Goal: Information Seeking & Learning: Learn about a topic

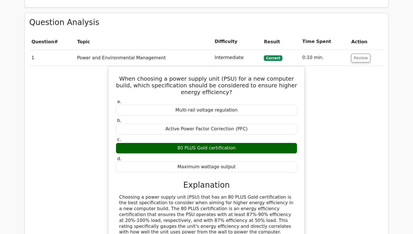
scroll to position [664, 0]
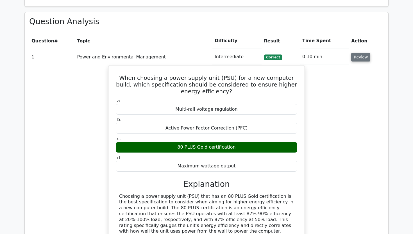
click at [353, 53] on button "Review" at bounding box center [360, 57] width 19 height 9
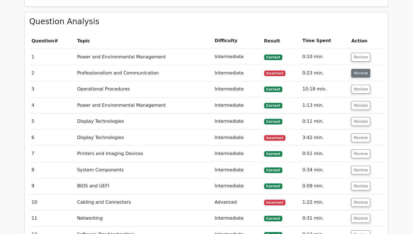
click at [353, 69] on button "Review" at bounding box center [360, 73] width 19 height 9
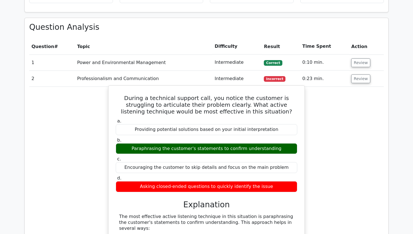
scroll to position [642, 0]
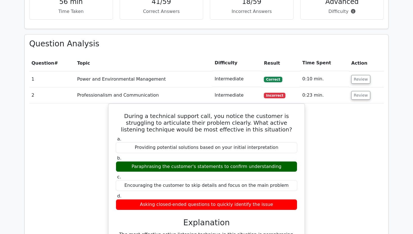
click at [360, 75] on button "Review" at bounding box center [360, 79] width 19 height 9
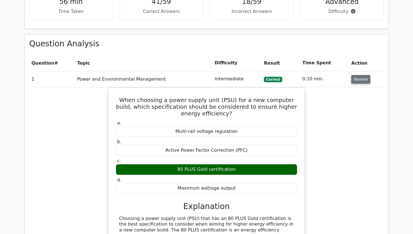
click at [358, 75] on button "Review" at bounding box center [360, 79] width 19 height 9
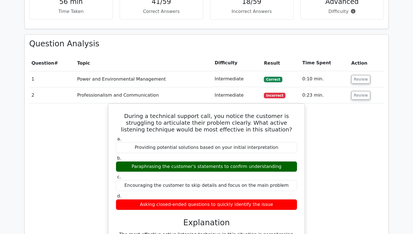
click at [355, 91] on button "Review" at bounding box center [360, 95] width 19 height 9
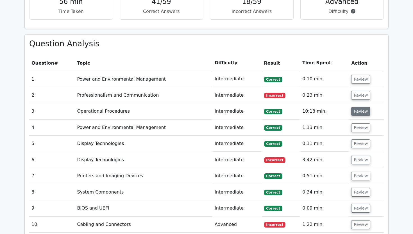
click at [354, 107] on button "Review" at bounding box center [360, 111] width 19 height 9
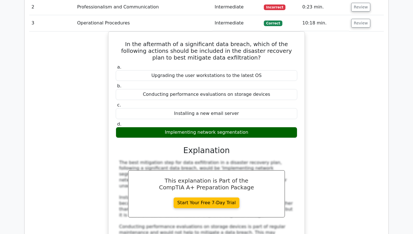
scroll to position [731, 0]
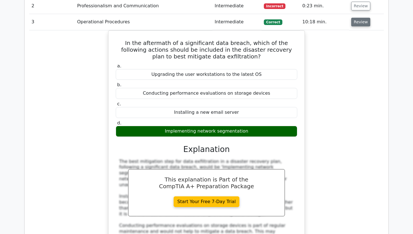
click at [360, 18] on button "Review" at bounding box center [360, 22] width 19 height 9
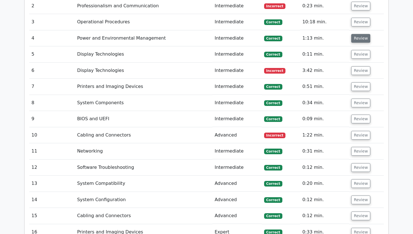
click at [354, 34] on button "Review" at bounding box center [360, 38] width 19 height 9
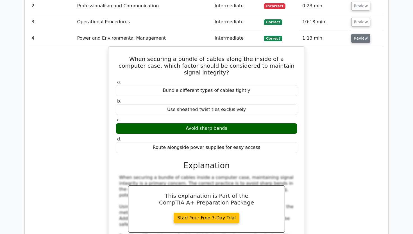
click at [351, 34] on button "Review" at bounding box center [360, 38] width 19 height 9
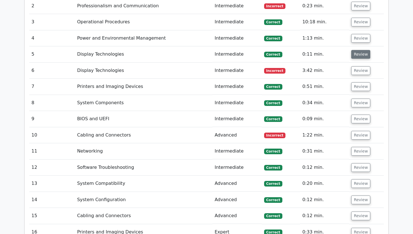
click at [355, 50] on button "Review" at bounding box center [360, 54] width 19 height 9
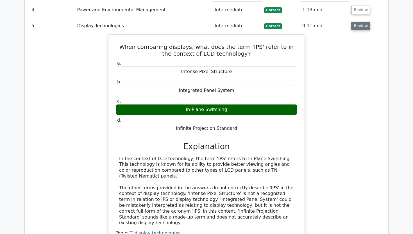
scroll to position [761, 0]
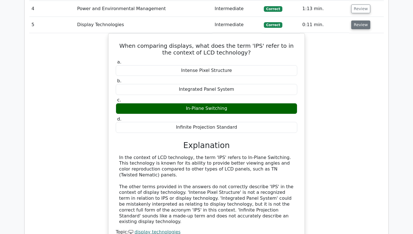
click at [360, 20] on button "Review" at bounding box center [360, 24] width 19 height 9
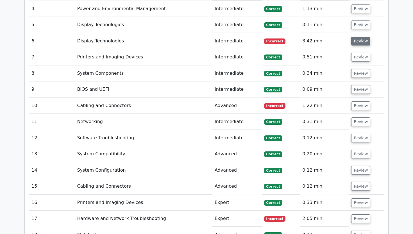
click at [360, 37] on button "Review" at bounding box center [360, 41] width 19 height 9
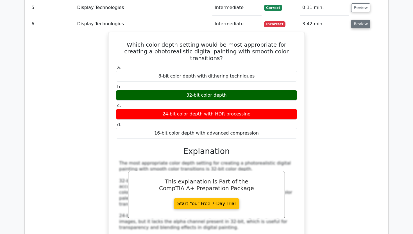
scroll to position [779, 0]
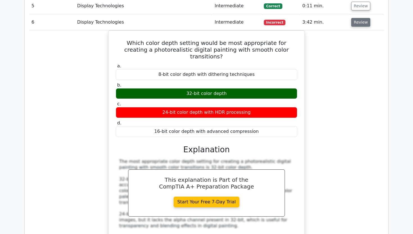
click at [355, 18] on button "Review" at bounding box center [360, 22] width 19 height 9
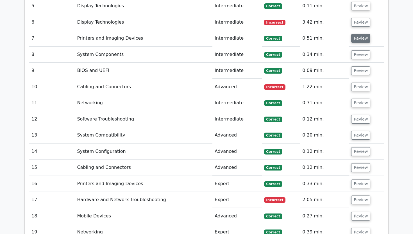
click at [354, 34] on button "Review" at bounding box center [360, 38] width 19 height 9
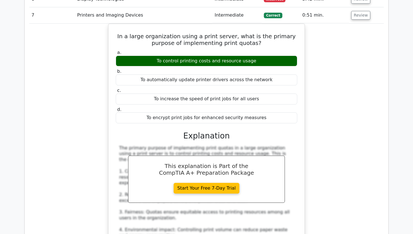
scroll to position [798, 0]
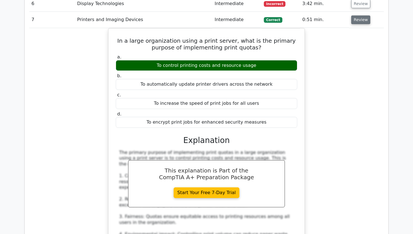
click at [354, 15] on button "Review" at bounding box center [360, 19] width 19 height 9
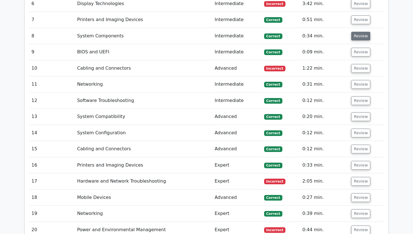
click at [355, 32] on button "Review" at bounding box center [360, 36] width 19 height 9
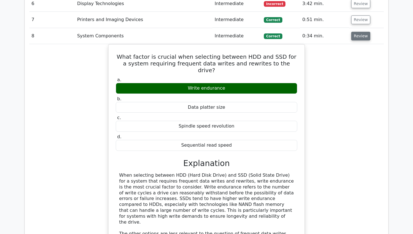
click at [355, 32] on button "Review" at bounding box center [360, 36] width 19 height 9
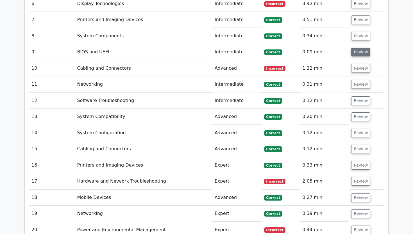
click at [356, 48] on button "Review" at bounding box center [360, 52] width 19 height 9
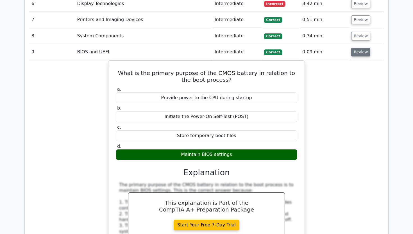
click at [358, 48] on button "Review" at bounding box center [360, 52] width 19 height 9
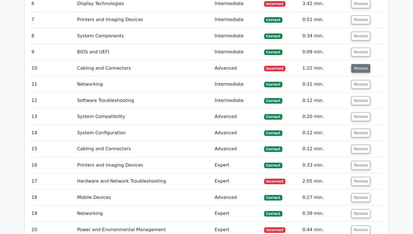
click at [358, 64] on button "Review" at bounding box center [360, 68] width 19 height 9
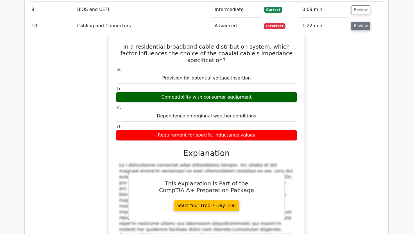
scroll to position [841, 0]
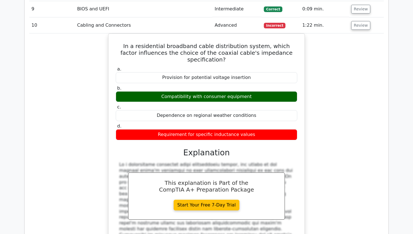
drag, startPoint x: 135, startPoint y: 24, endPoint x: 87, endPoint y: 80, distance: 73.8
click at [87, 80] on div "In a residential broadband cable distribution system, which factor influences t…" at bounding box center [206, 156] width 354 height 246
click at [358, 21] on button "Review" at bounding box center [360, 25] width 19 height 9
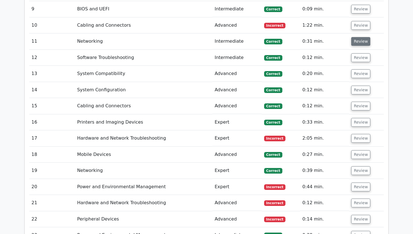
click at [358, 37] on button "Review" at bounding box center [360, 41] width 19 height 9
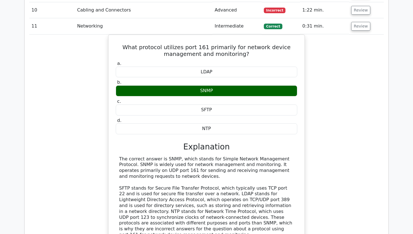
scroll to position [857, 0]
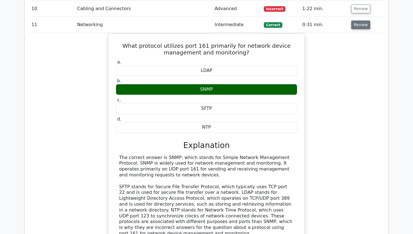
click at [356, 20] on button "Review" at bounding box center [360, 24] width 19 height 9
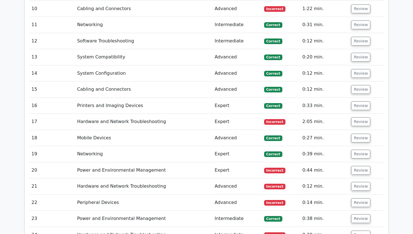
click at [357, 33] on td "Review" at bounding box center [366, 41] width 35 height 16
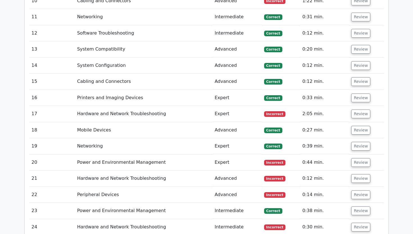
scroll to position [869, 0]
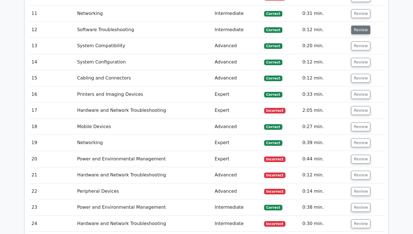
click at [356, 26] on button "Review" at bounding box center [360, 30] width 19 height 9
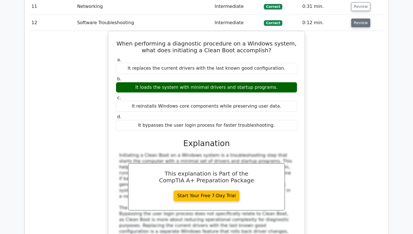
scroll to position [876, 0]
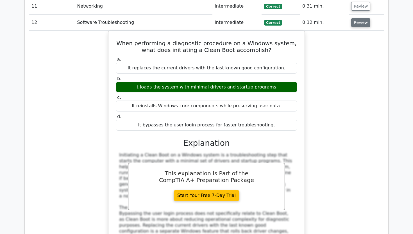
click at [355, 18] on button "Review" at bounding box center [360, 22] width 19 height 9
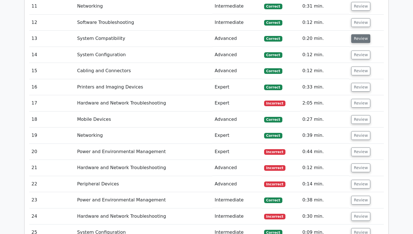
click at [360, 34] on button "Review" at bounding box center [360, 38] width 19 height 9
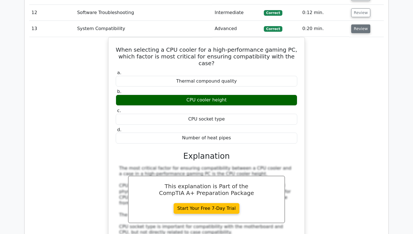
scroll to position [888, 0]
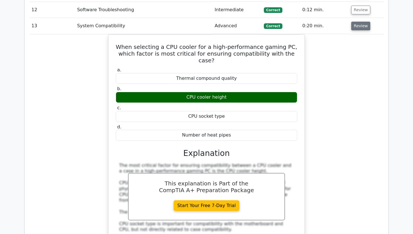
click at [359, 22] on button "Review" at bounding box center [360, 26] width 19 height 9
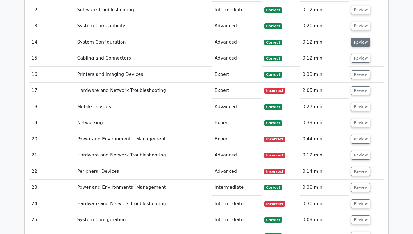
click at [358, 38] on button "Review" at bounding box center [360, 42] width 19 height 9
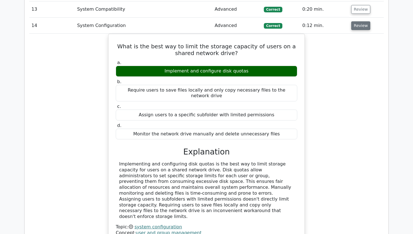
scroll to position [905, 0]
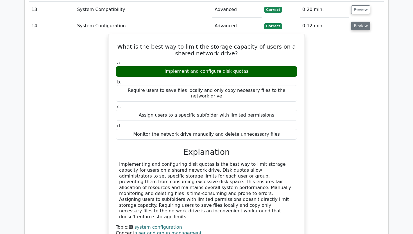
click at [355, 22] on button "Review" at bounding box center [360, 26] width 19 height 9
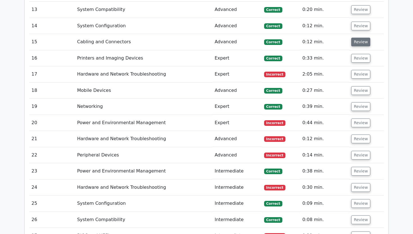
click at [357, 38] on button "Review" at bounding box center [360, 42] width 19 height 9
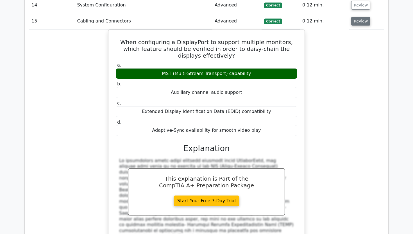
scroll to position [925, 0]
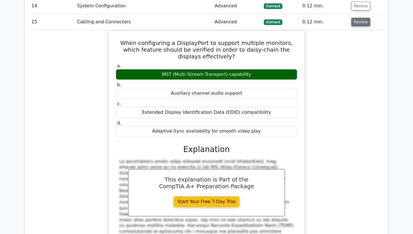
click at [354, 18] on button "Review" at bounding box center [360, 22] width 19 height 9
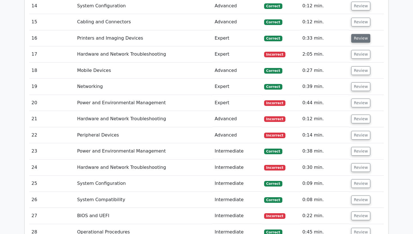
click at [355, 34] on button "Review" at bounding box center [360, 38] width 19 height 9
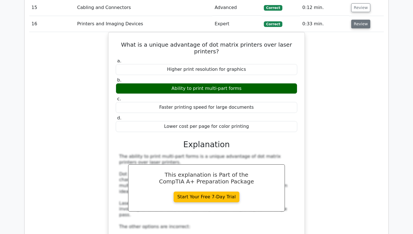
scroll to position [940, 0]
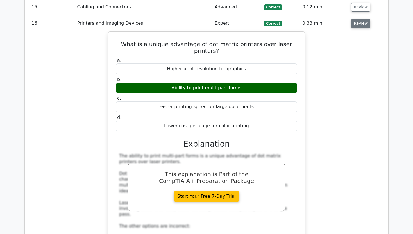
click at [358, 19] on button "Review" at bounding box center [360, 23] width 19 height 9
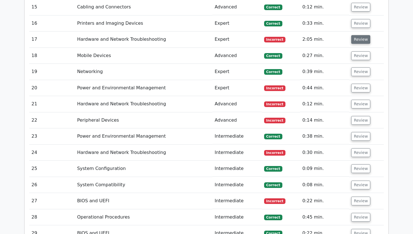
click at [359, 35] on button "Review" at bounding box center [360, 39] width 19 height 9
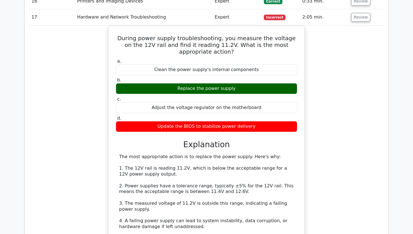
scroll to position [959, 0]
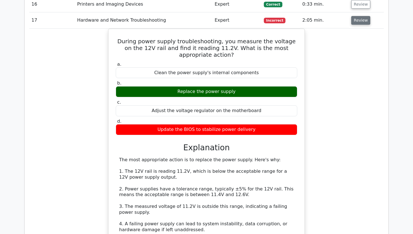
click at [359, 16] on button "Review" at bounding box center [360, 20] width 19 height 9
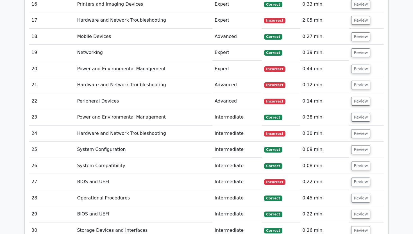
click at [359, 29] on td "Review" at bounding box center [366, 37] width 35 height 16
click at [358, 32] on button "Review" at bounding box center [360, 36] width 19 height 9
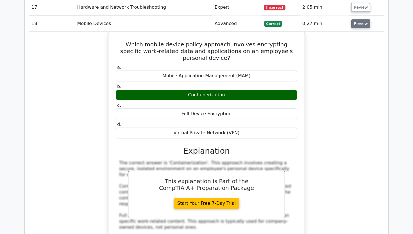
scroll to position [972, 0]
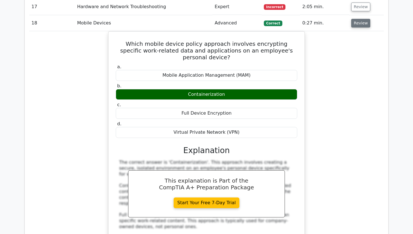
click at [358, 19] on button "Review" at bounding box center [360, 23] width 19 height 9
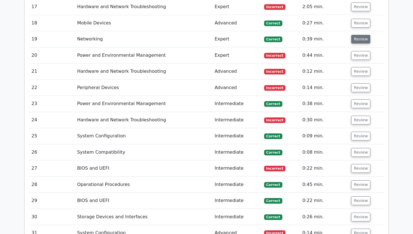
click at [358, 35] on button "Review" at bounding box center [360, 39] width 19 height 9
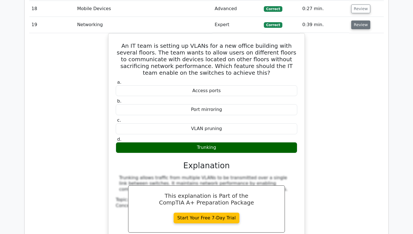
scroll to position [987, 0]
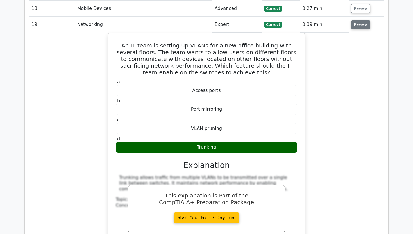
click at [357, 20] on button "Review" at bounding box center [360, 24] width 19 height 9
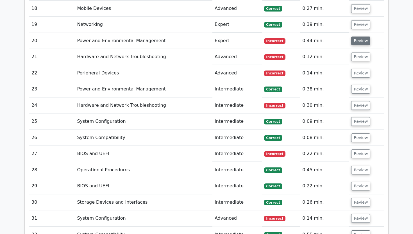
click at [356, 36] on button "Review" at bounding box center [360, 40] width 19 height 9
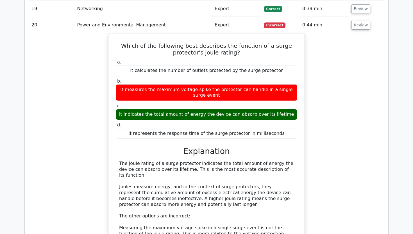
scroll to position [1003, 0]
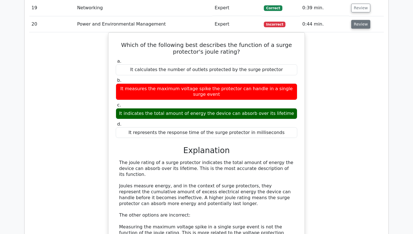
click at [358, 20] on button "Review" at bounding box center [360, 24] width 19 height 9
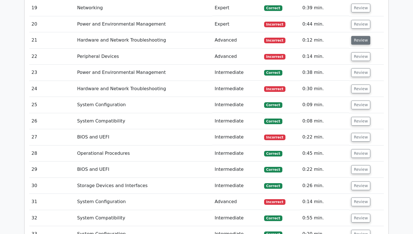
click at [358, 36] on button "Review" at bounding box center [360, 40] width 19 height 9
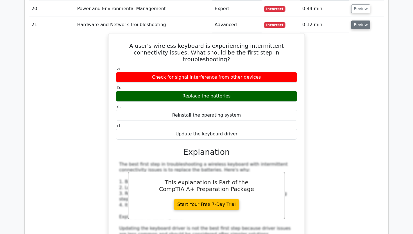
scroll to position [1019, 0]
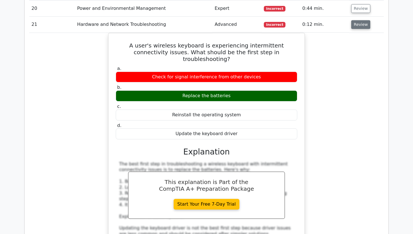
click at [357, 20] on button "Review" at bounding box center [360, 24] width 19 height 9
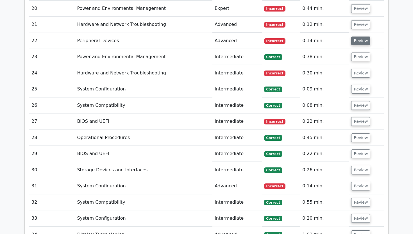
click at [357, 36] on button "Review" at bounding box center [360, 40] width 19 height 9
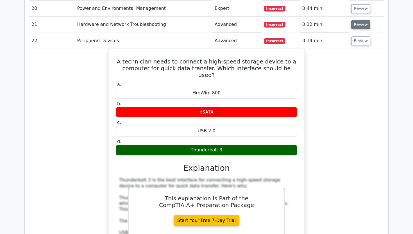
click at [358, 20] on button "Review" at bounding box center [360, 24] width 19 height 9
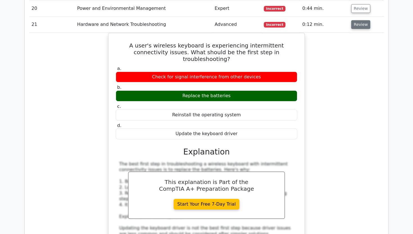
click at [358, 20] on button "Review" at bounding box center [360, 24] width 19 height 9
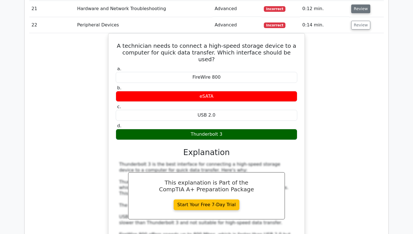
scroll to position [1036, 0]
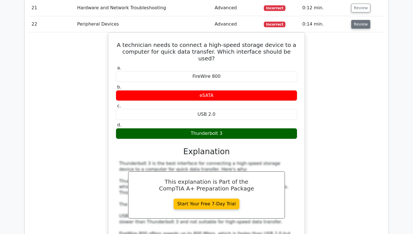
click at [358, 20] on button "Review" at bounding box center [360, 24] width 19 height 9
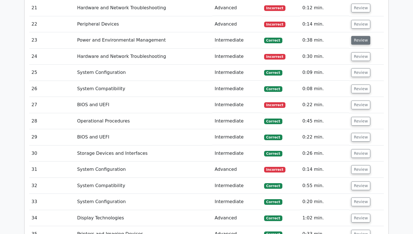
click at [357, 36] on button "Review" at bounding box center [360, 40] width 19 height 9
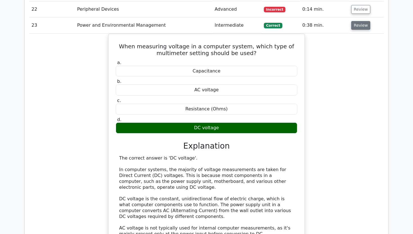
scroll to position [1051, 0]
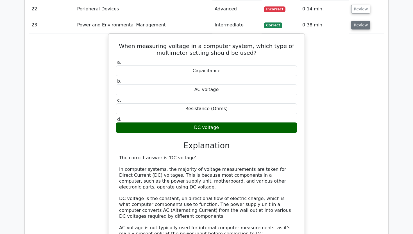
click at [362, 21] on button "Review" at bounding box center [360, 25] width 19 height 9
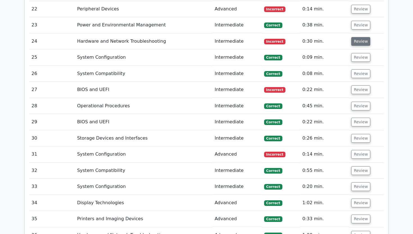
click at [363, 37] on button "Review" at bounding box center [360, 41] width 19 height 9
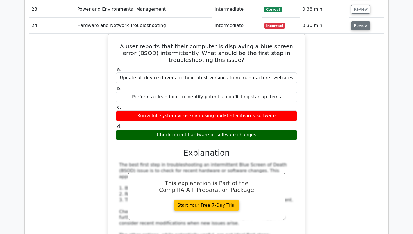
scroll to position [1066, 0]
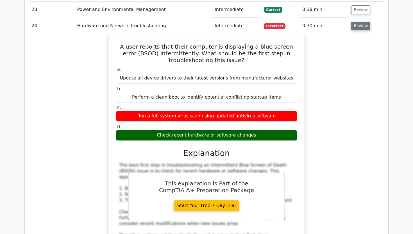
click at [366, 22] on button "Review" at bounding box center [360, 26] width 19 height 9
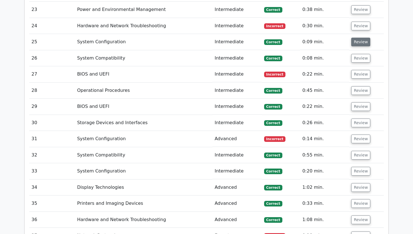
click at [364, 38] on button "Review" at bounding box center [360, 42] width 19 height 9
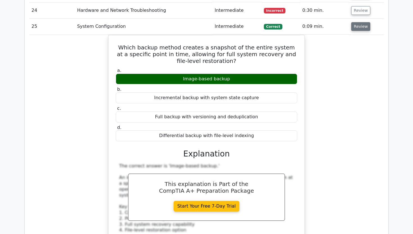
scroll to position [1084, 0]
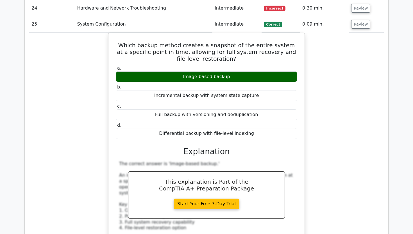
click at [353, 16] on td "Review" at bounding box center [366, 24] width 35 height 16
click at [354, 20] on button "Review" at bounding box center [360, 24] width 19 height 9
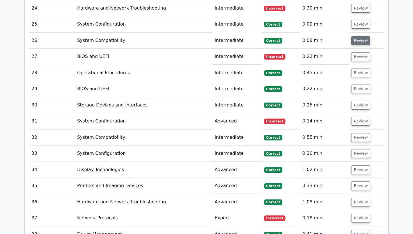
click at [357, 36] on button "Review" at bounding box center [360, 40] width 19 height 9
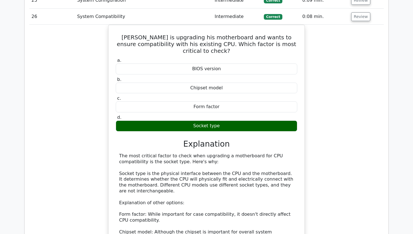
scroll to position [1104, 0]
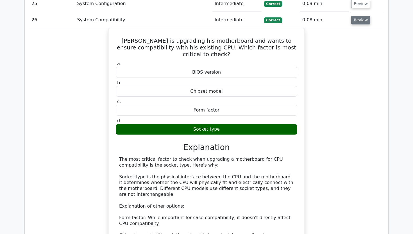
click at [355, 16] on button "Review" at bounding box center [360, 20] width 19 height 9
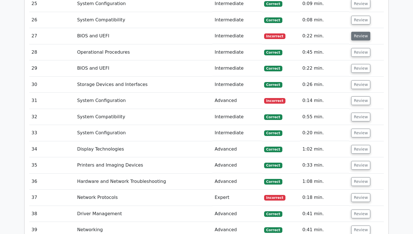
click at [355, 32] on button "Review" at bounding box center [360, 36] width 19 height 9
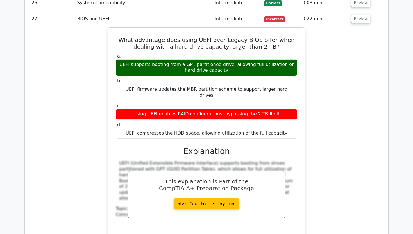
scroll to position [1121, 0]
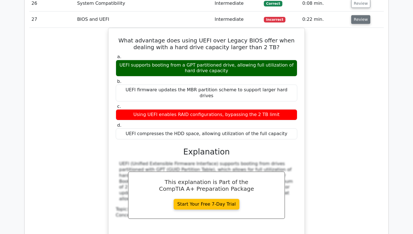
click at [359, 15] on button "Review" at bounding box center [360, 19] width 19 height 9
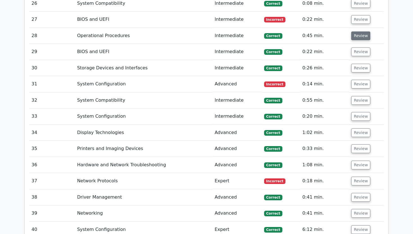
click at [358, 31] on button "Review" at bounding box center [360, 35] width 19 height 9
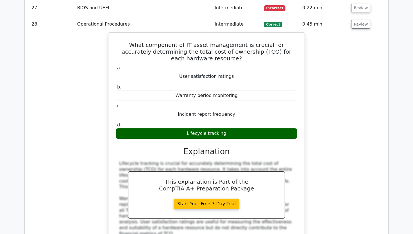
scroll to position [1131, 0]
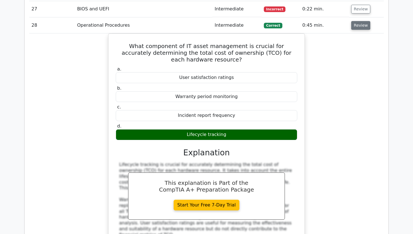
click at [364, 21] on button "Review" at bounding box center [360, 25] width 19 height 9
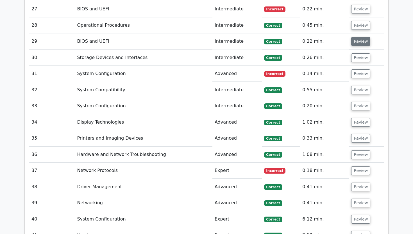
click at [360, 37] on button "Review" at bounding box center [360, 41] width 19 height 9
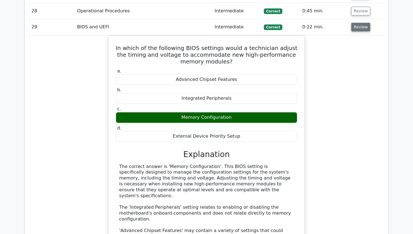
scroll to position [1146, 0]
click at [358, 22] on button "Review" at bounding box center [360, 26] width 19 height 9
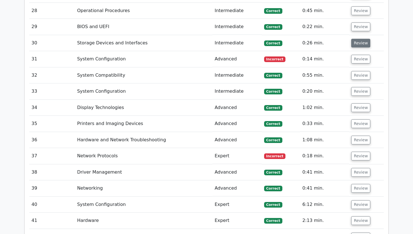
click at [358, 39] on button "Review" at bounding box center [360, 43] width 19 height 9
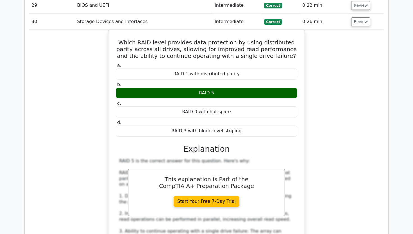
scroll to position [1165, 0]
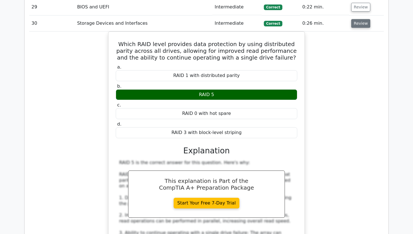
click at [358, 19] on button "Review" at bounding box center [360, 23] width 19 height 9
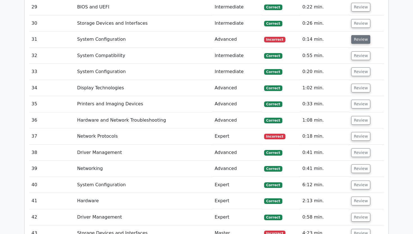
click at [356, 35] on button "Review" at bounding box center [360, 39] width 19 height 9
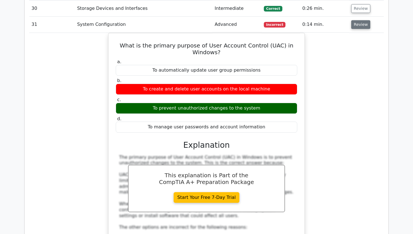
scroll to position [1184, 0]
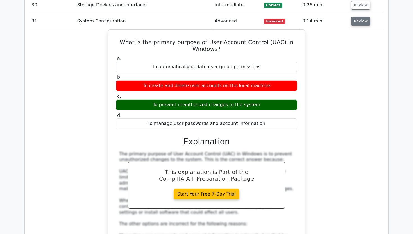
click at [358, 17] on button "Review" at bounding box center [360, 21] width 19 height 9
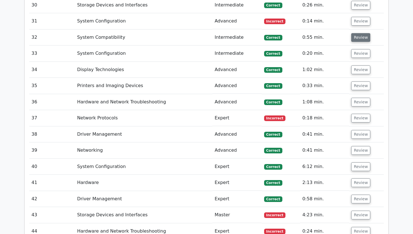
click at [357, 33] on button "Review" at bounding box center [360, 37] width 19 height 9
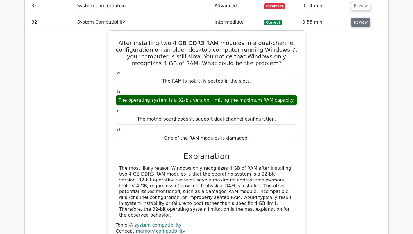
scroll to position [1199, 0]
click at [360, 18] on button "Review" at bounding box center [360, 22] width 19 height 9
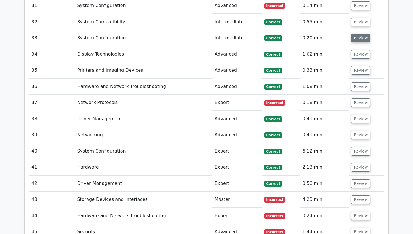
click at [356, 34] on button "Review" at bounding box center [360, 38] width 19 height 9
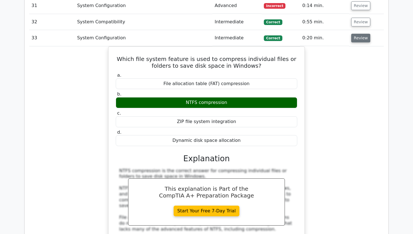
click at [354, 34] on button "Review" at bounding box center [360, 38] width 19 height 9
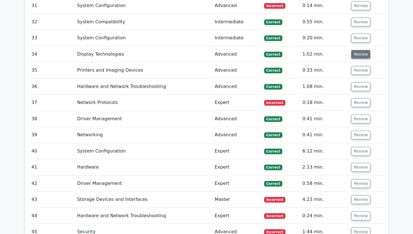
click at [354, 50] on button "Review" at bounding box center [360, 54] width 19 height 9
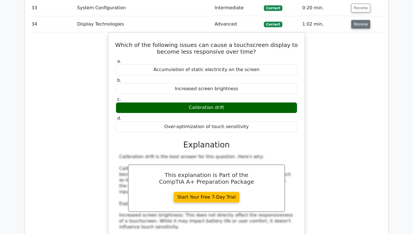
scroll to position [1230, 0]
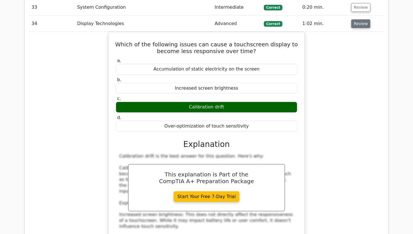
click at [357, 19] on button "Review" at bounding box center [360, 23] width 19 height 9
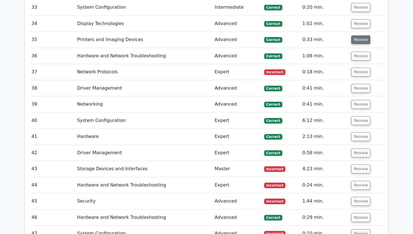
click at [354, 35] on button "Review" at bounding box center [360, 39] width 19 height 9
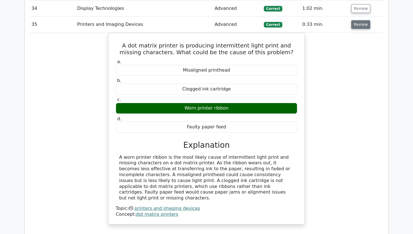
scroll to position [1246, 0]
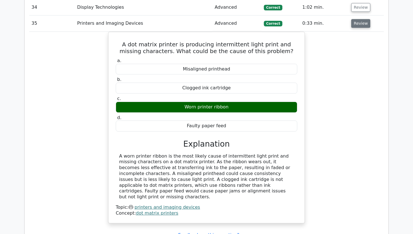
click at [358, 19] on button "Review" at bounding box center [360, 23] width 19 height 9
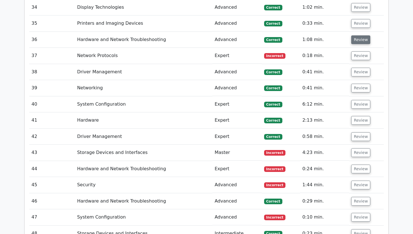
click at [357, 35] on button "Review" at bounding box center [360, 39] width 19 height 9
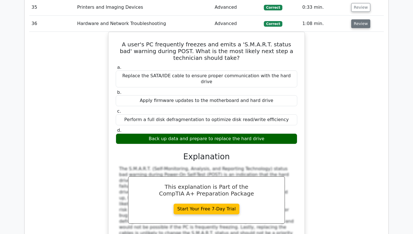
scroll to position [1263, 0]
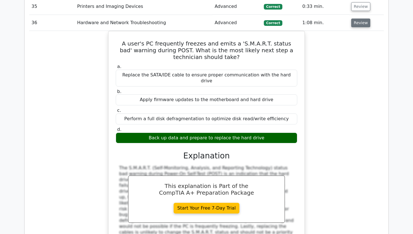
click at [363, 19] on button "Review" at bounding box center [360, 23] width 19 height 9
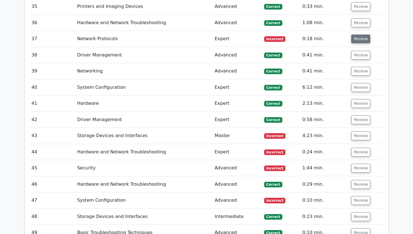
click at [355, 35] on button "Review" at bounding box center [360, 39] width 19 height 9
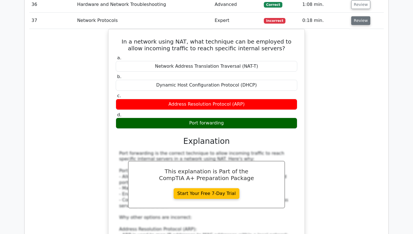
scroll to position [1282, 0]
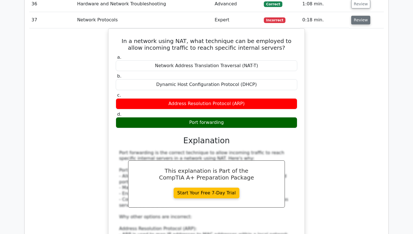
click at [355, 16] on button "Review" at bounding box center [360, 20] width 19 height 9
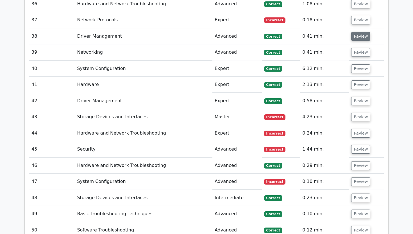
click at [353, 32] on button "Review" at bounding box center [360, 36] width 19 height 9
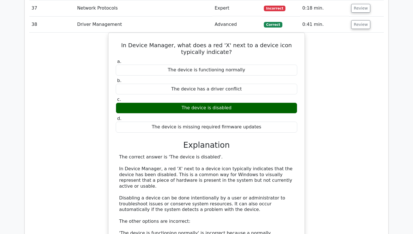
scroll to position [1293, 0]
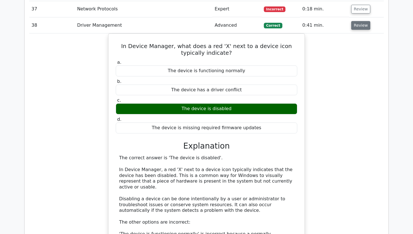
click at [356, 21] on button "Review" at bounding box center [360, 25] width 19 height 9
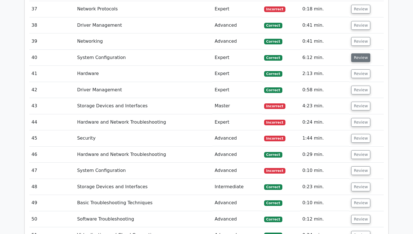
click at [356, 53] on button "Review" at bounding box center [360, 57] width 19 height 9
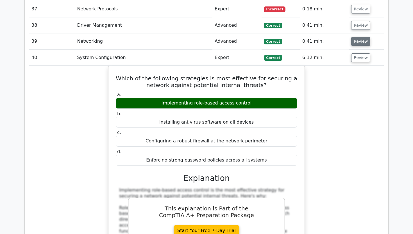
click at [357, 37] on button "Review" at bounding box center [360, 41] width 19 height 9
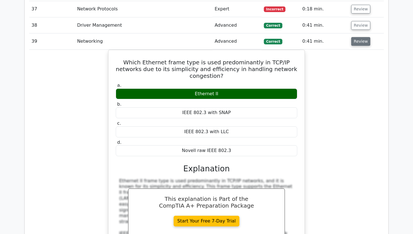
click at [357, 37] on button "Review" at bounding box center [360, 41] width 19 height 9
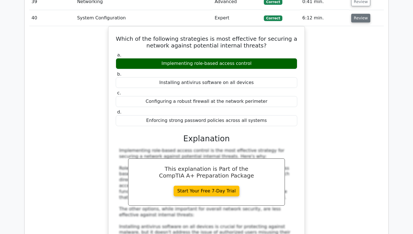
scroll to position [1330, 0]
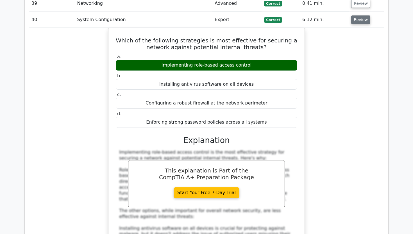
click at [359, 15] on button "Review" at bounding box center [360, 19] width 19 height 9
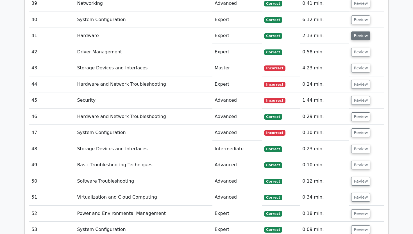
click at [354, 31] on button "Review" at bounding box center [360, 35] width 19 height 9
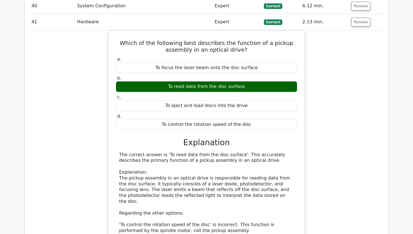
scroll to position [1344, 0]
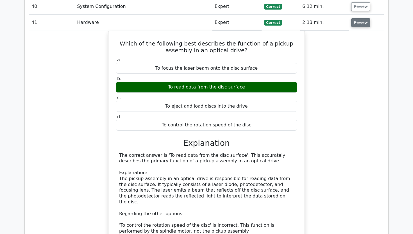
click at [358, 18] on button "Review" at bounding box center [360, 22] width 19 height 9
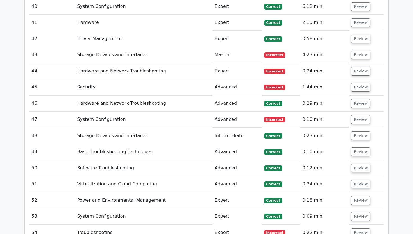
click at [357, 31] on td "Review" at bounding box center [366, 39] width 35 height 16
click at [357, 35] on button "Review" at bounding box center [360, 39] width 19 height 9
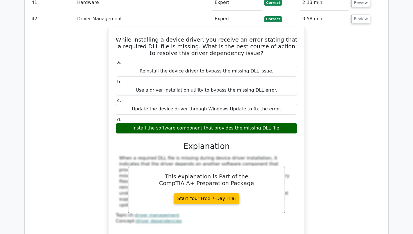
scroll to position [1360, 0]
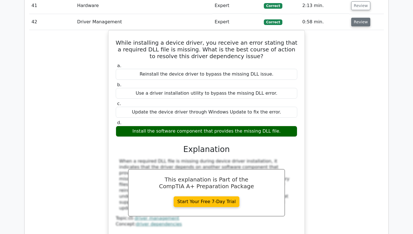
click at [356, 18] on button "Review" at bounding box center [360, 22] width 19 height 9
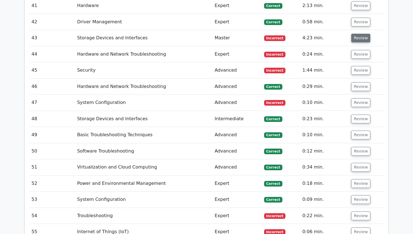
click at [355, 34] on button "Review" at bounding box center [360, 38] width 19 height 9
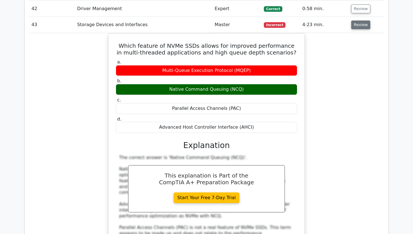
scroll to position [1374, 0]
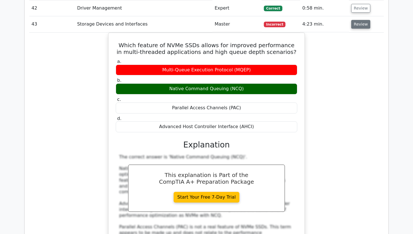
click at [359, 20] on button "Review" at bounding box center [360, 24] width 19 height 9
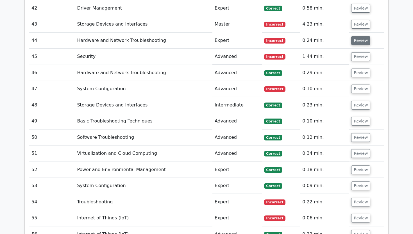
click at [356, 36] on button "Review" at bounding box center [360, 40] width 19 height 9
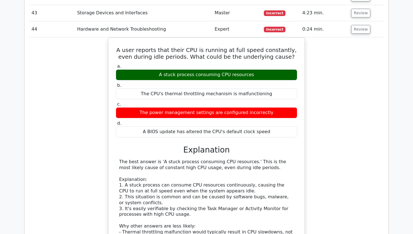
scroll to position [1385, 0]
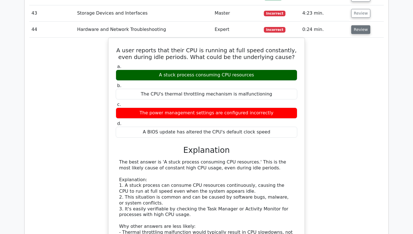
click at [358, 25] on button "Review" at bounding box center [360, 29] width 19 height 9
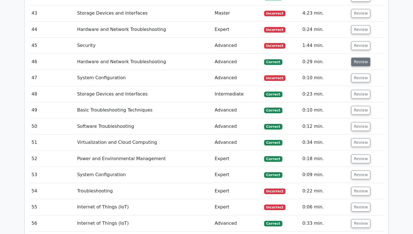
click at [356, 58] on button "Review" at bounding box center [360, 62] width 19 height 9
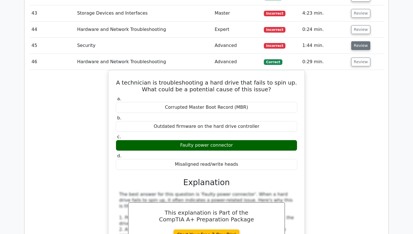
click at [358, 41] on button "Review" at bounding box center [360, 45] width 19 height 9
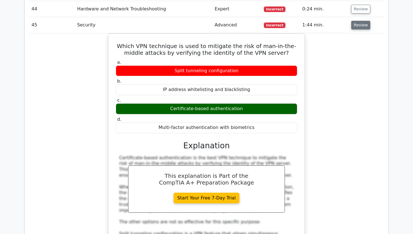
scroll to position [1408, 0]
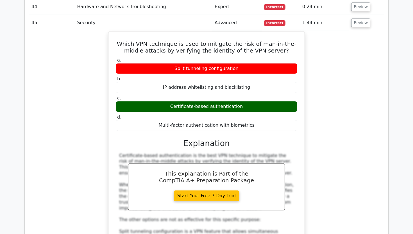
click at [361, 15] on td "Review" at bounding box center [366, 23] width 35 height 16
click at [357, 19] on button "Review" at bounding box center [360, 23] width 19 height 9
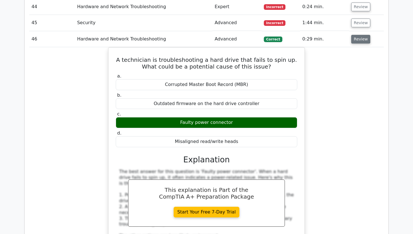
click at [353, 35] on button "Review" at bounding box center [360, 39] width 19 height 9
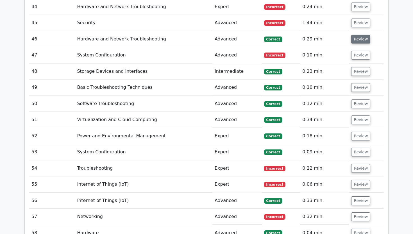
click at [353, 35] on button "Review" at bounding box center [360, 39] width 19 height 9
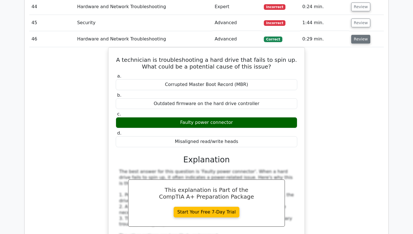
click at [362, 35] on button "Review" at bounding box center [360, 39] width 19 height 9
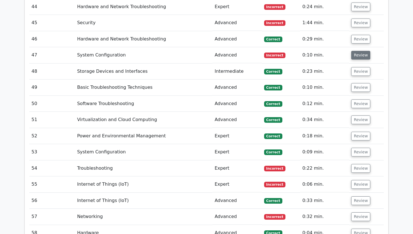
click at [354, 51] on button "Review" at bounding box center [360, 55] width 19 height 9
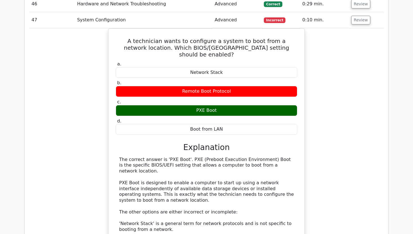
scroll to position [1441, 0]
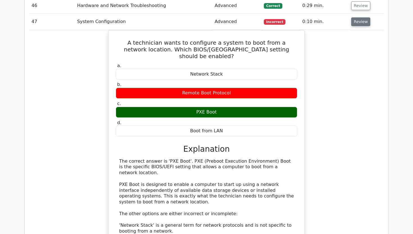
click at [358, 17] on button "Review" at bounding box center [360, 21] width 19 height 9
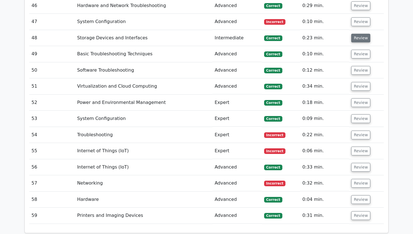
click at [353, 34] on button "Review" at bounding box center [360, 38] width 19 height 9
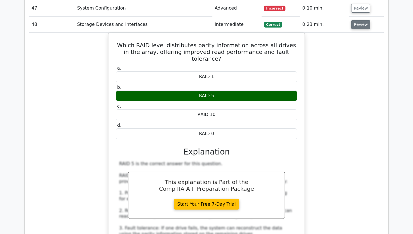
scroll to position [1455, 0]
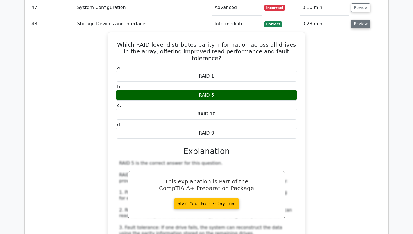
click at [356, 20] on button "Review" at bounding box center [360, 24] width 19 height 9
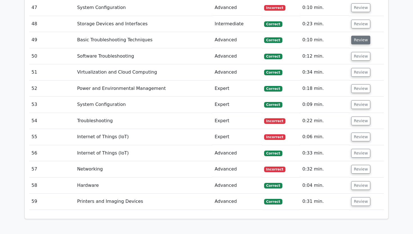
click at [355, 36] on button "Review" at bounding box center [360, 40] width 19 height 9
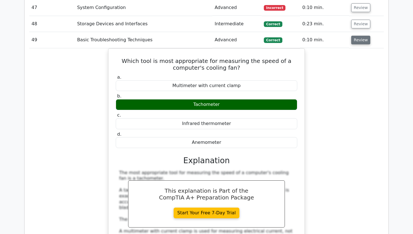
click at [355, 36] on button "Review" at bounding box center [360, 40] width 19 height 9
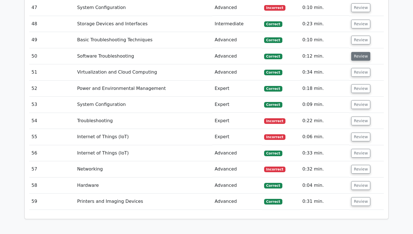
click at [354, 52] on button "Review" at bounding box center [360, 56] width 19 height 9
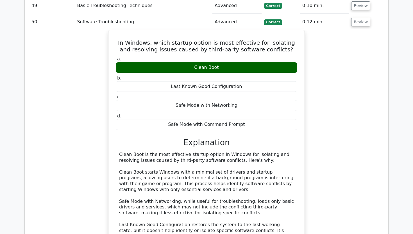
scroll to position [1490, 0]
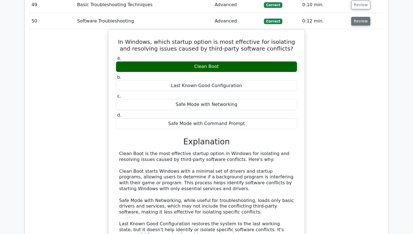
click at [359, 17] on button "Review" at bounding box center [360, 21] width 19 height 9
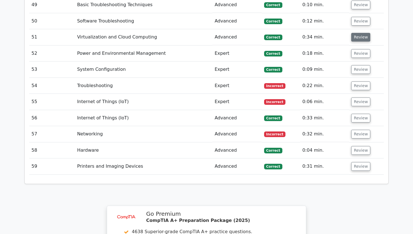
click at [357, 33] on button "Review" at bounding box center [360, 37] width 19 height 9
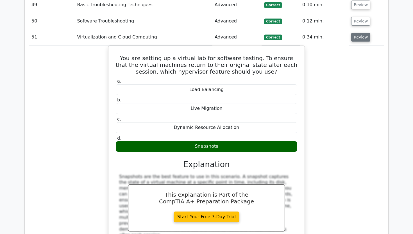
click at [357, 33] on button "Review" at bounding box center [360, 37] width 19 height 9
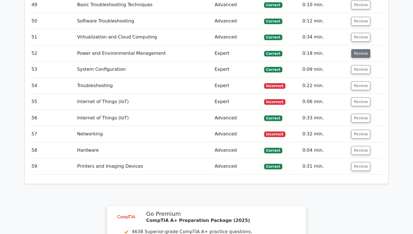
click at [352, 49] on button "Review" at bounding box center [360, 53] width 19 height 9
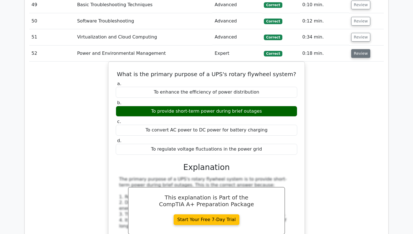
click at [352, 49] on button "Review" at bounding box center [360, 53] width 19 height 9
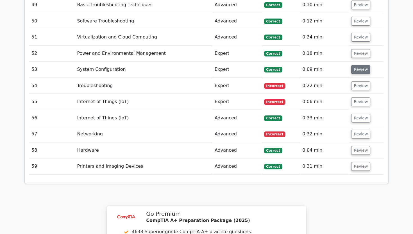
click at [353, 65] on button "Review" at bounding box center [360, 69] width 19 height 9
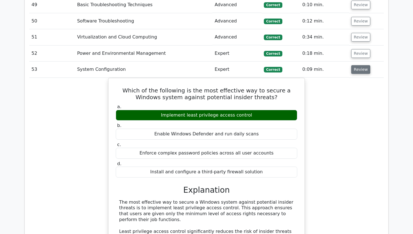
click at [353, 65] on button "Review" at bounding box center [360, 69] width 19 height 9
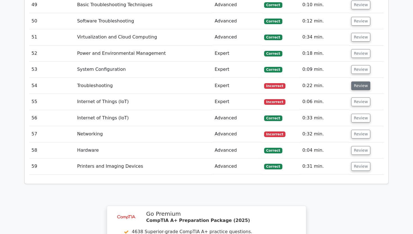
click at [361, 81] on button "Review" at bounding box center [360, 85] width 19 height 9
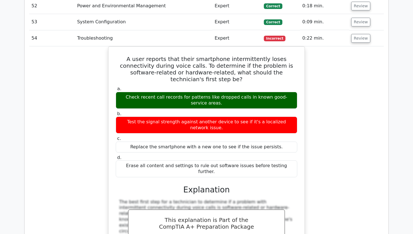
scroll to position [1538, 0]
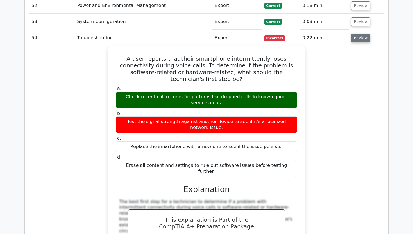
click at [362, 34] on button "Review" at bounding box center [360, 38] width 19 height 9
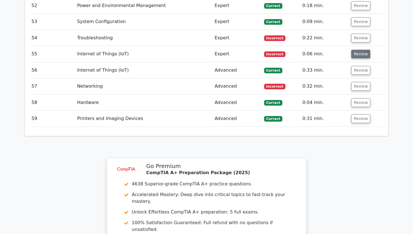
click at [358, 50] on button "Review" at bounding box center [360, 54] width 19 height 9
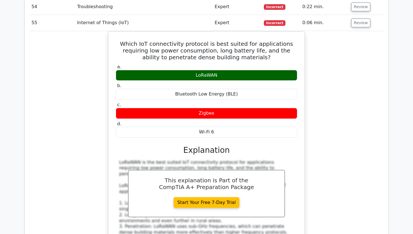
scroll to position [1570, 0]
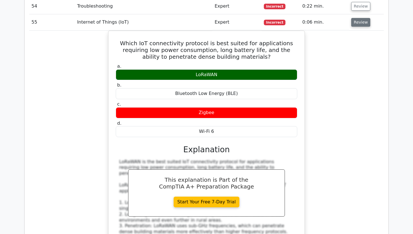
click at [351, 18] on button "Review" at bounding box center [360, 22] width 19 height 9
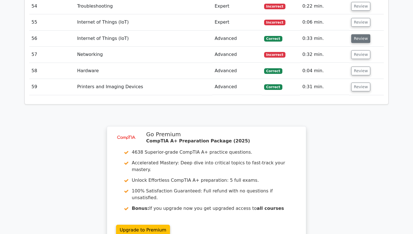
click at [351, 34] on button "Review" at bounding box center [360, 38] width 19 height 9
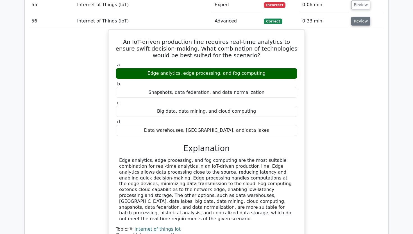
scroll to position [1588, 0]
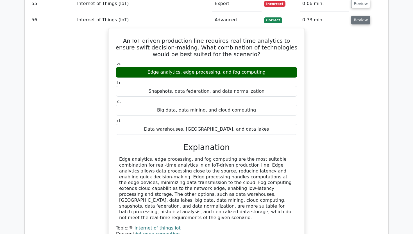
click at [358, 16] on button "Review" at bounding box center [360, 20] width 19 height 9
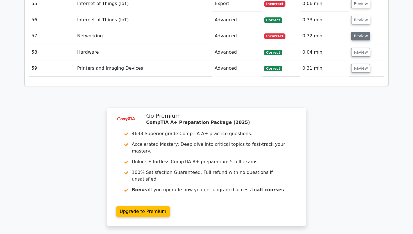
click at [353, 32] on button "Review" at bounding box center [360, 36] width 19 height 9
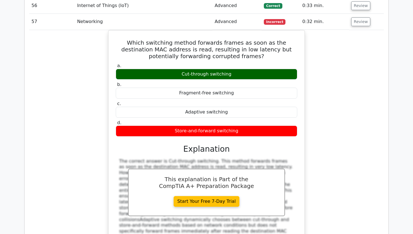
scroll to position [1602, 0]
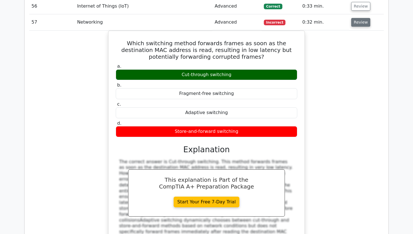
click at [356, 18] on button "Review" at bounding box center [360, 22] width 19 height 9
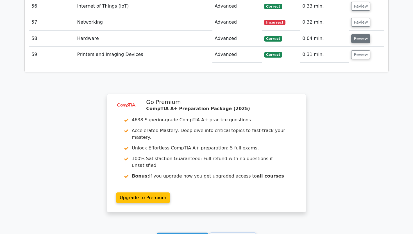
click at [354, 34] on button "Review" at bounding box center [360, 38] width 19 height 9
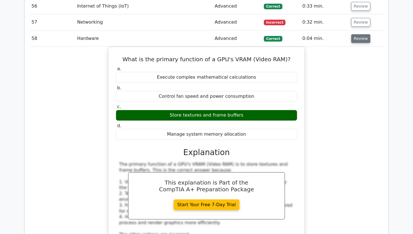
click at [354, 34] on button "Review" at bounding box center [360, 38] width 19 height 9
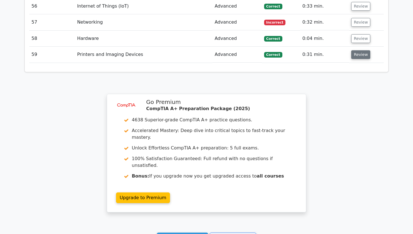
click at [354, 50] on button "Review" at bounding box center [360, 54] width 19 height 9
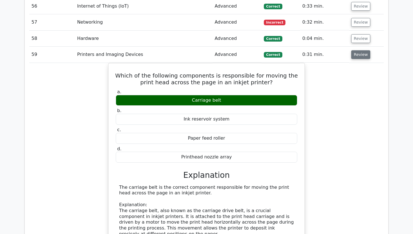
click at [354, 50] on button "Review" at bounding box center [360, 54] width 19 height 9
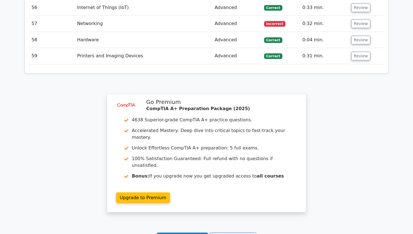
click at [169, 232] on link "Continue practicing" at bounding box center [182, 237] width 51 height 11
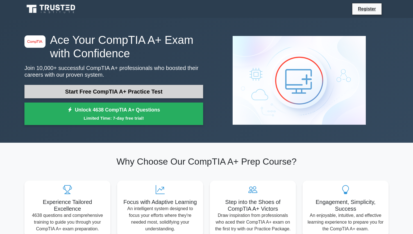
click at [112, 92] on link "Start Free CompTIA A+ Practice Test" at bounding box center [113, 91] width 178 height 13
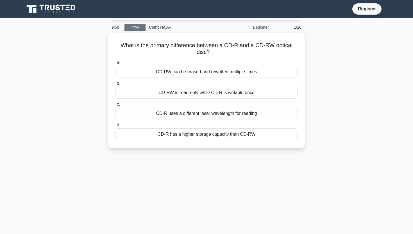
click at [139, 29] on link "Stop" at bounding box center [134, 27] width 21 height 7
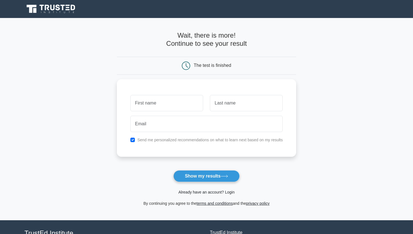
click at [203, 192] on link "Already have an account? Login" at bounding box center [206, 192] width 56 height 4
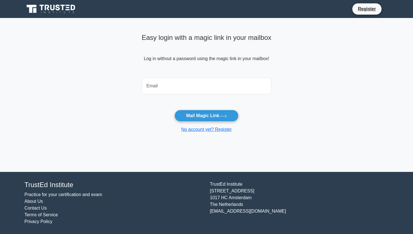
click at [172, 89] on input "email" at bounding box center [206, 86] width 130 height 16
click at [173, 87] on input "email" at bounding box center [206, 86] width 130 height 16
type input "V"
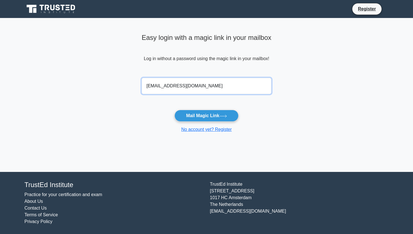
click at [165, 85] on input "[EMAIL_ADDRESS][DOMAIN_NAME]" at bounding box center [206, 86] width 130 height 16
type input "[EMAIL_ADDRESS][DOMAIN_NAME]"
click at [48, 9] on icon at bounding box center [47, 8] width 4 height 6
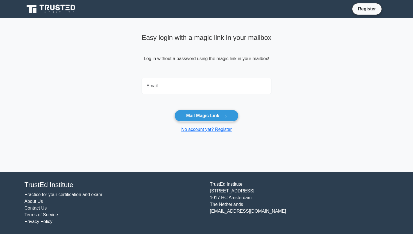
click at [168, 88] on input "email" at bounding box center [206, 86] width 130 height 16
type input "[EMAIL_ADDRESS][DOMAIN_NAME]"
click at [221, 115] on button "Mail Magic Link" at bounding box center [206, 116] width 64 height 12
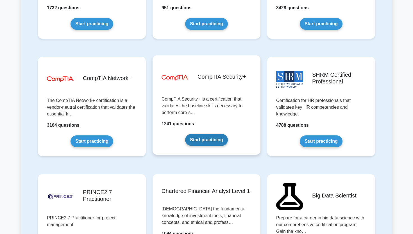
scroll to position [1013, 0]
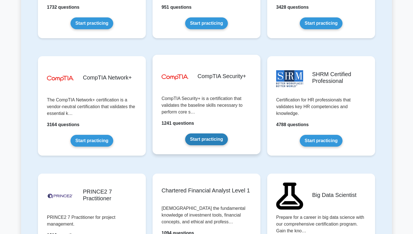
click at [207, 138] on link "Start practicing" at bounding box center [206, 139] width 42 height 12
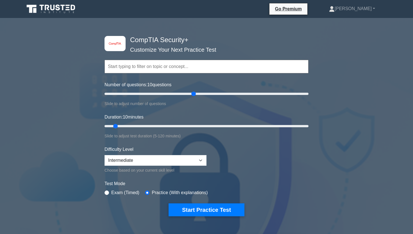
click at [192, 95] on input "Number of questions: 10 questions" at bounding box center [206, 93] width 204 height 7
click at [159, 94] on input "Number of questions: 55 questions" at bounding box center [206, 93] width 204 height 7
type input "60"
click at [161, 94] on input "Number of questions: 60 questions" at bounding box center [206, 93] width 204 height 7
drag, startPoint x: 287, startPoint y: 131, endPoint x: 343, endPoint y: 123, distance: 57.0
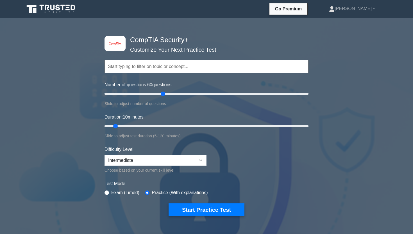
click at [343, 123] on div "image/svg+xml CompTIA Security+ Customize Your Next Practice Test Topics Crypto…" at bounding box center [206, 189] width 413 height 335
drag, startPoint x: 302, startPoint y: 127, endPoint x: 324, endPoint y: 127, distance: 21.3
type input "120"
click at [324, 127] on div "image/svg+xml CompTIA Security+ Customize Your Next Practice Test Topics Crypto…" at bounding box center [206, 189] width 413 height 335
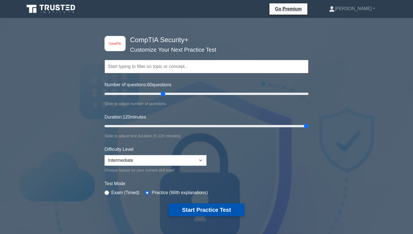
click at [208, 214] on button "Start Practice Test" at bounding box center [206, 209] width 76 height 13
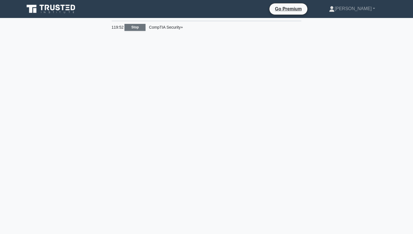
click at [138, 28] on link "Stop" at bounding box center [134, 27] width 21 height 7
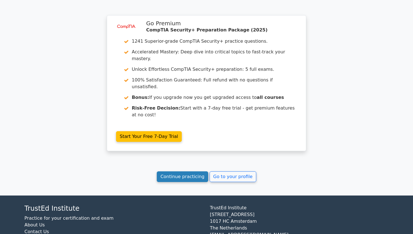
scroll to position [445, 0]
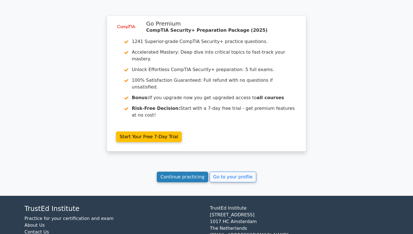
click at [173, 171] on link "Continue practicing" at bounding box center [182, 176] width 51 height 11
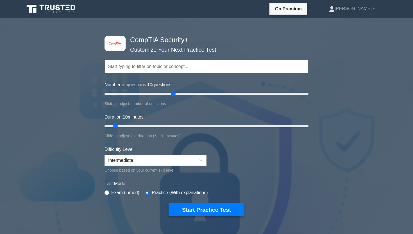
click at [173, 93] on input "Number of questions: 10 questions" at bounding box center [206, 93] width 204 height 7
drag, startPoint x: 173, startPoint y: 93, endPoint x: 162, endPoint y: 92, distance: 11.0
type input "60"
click at [162, 92] on input "Number of questions: 60 questions" at bounding box center [206, 93] width 204 height 7
drag, startPoint x: 184, startPoint y: 126, endPoint x: 407, endPoint y: 133, distance: 223.5
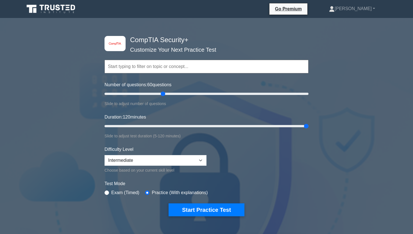
type input "120"
click at [407, 133] on div "image/svg+xml CompTIA Security+ Customize Your Next Practice Test Topics Crypto…" at bounding box center [206, 189] width 413 height 335
click at [233, 212] on button "Start Practice Test" at bounding box center [206, 209] width 76 height 13
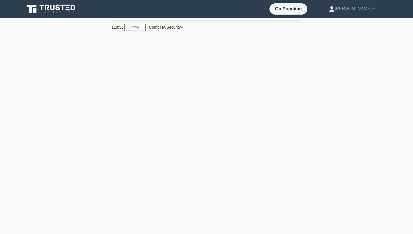
click at [144, 56] on div "119:58 Stop CompTIA Security+" at bounding box center [206, 160] width 370 height 281
click at [159, 150] on div "119:57 Stop CompTIA Security+" at bounding box center [206, 160] width 370 height 281
click at [127, 28] on link "Stop" at bounding box center [134, 27] width 21 height 7
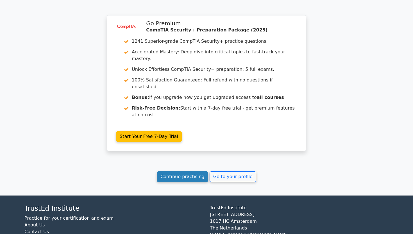
scroll to position [445, 0]
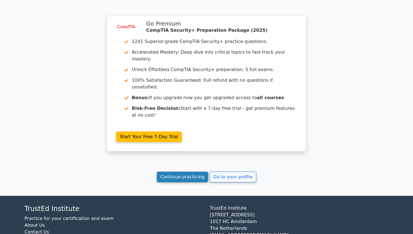
click at [182, 171] on link "Continue practicing" at bounding box center [182, 176] width 51 height 11
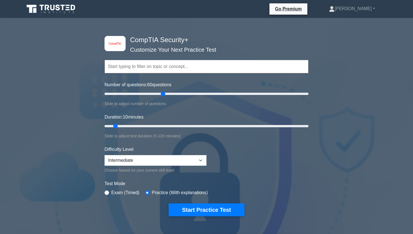
drag, startPoint x: 181, startPoint y: 95, endPoint x: 165, endPoint y: 93, distance: 16.1
type input "60"
click at [165, 93] on input "Number of questions: 60 questions" at bounding box center [206, 93] width 204 height 7
drag, startPoint x: 221, startPoint y: 126, endPoint x: 396, endPoint y: 126, distance: 175.4
type input "120"
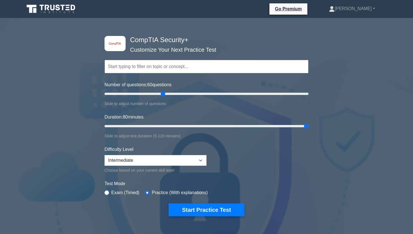
click at [396, 126] on div "image/svg+xml CompTIA Security+ Customize Your Next Practice Test Topics Crypto…" at bounding box center [206, 189] width 413 height 335
click at [232, 201] on form "Topics Cryptography Identity and Access Management Risk Management Network Secu…" at bounding box center [206, 129] width 204 height 173
click at [221, 207] on button "Start Practice Test" at bounding box center [206, 209] width 76 height 13
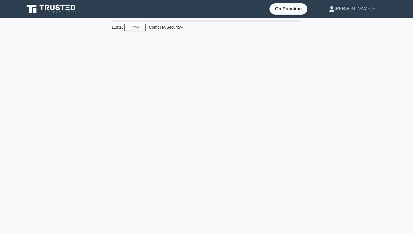
click at [352, 5] on link "[PERSON_NAME]" at bounding box center [351, 8] width 73 height 11
click at [348, 20] on link "Profile" at bounding box center [337, 21] width 44 height 9
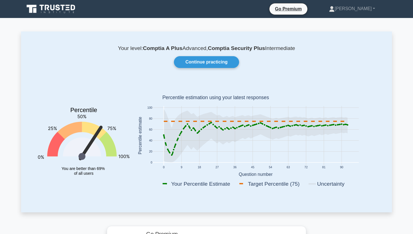
click at [58, 6] on icon at bounding box center [51, 9] width 54 height 11
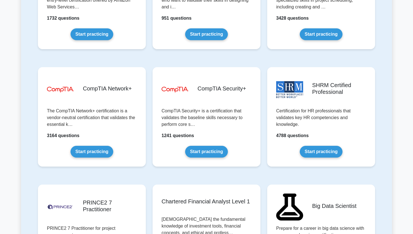
scroll to position [1004, 0]
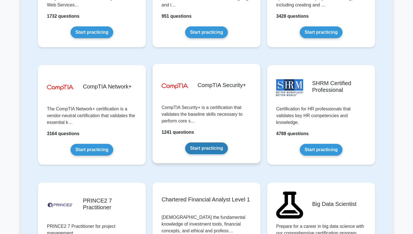
click at [194, 146] on link "Start practicing" at bounding box center [206, 148] width 42 height 12
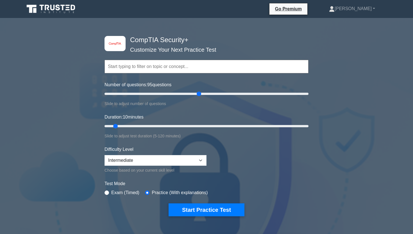
click at [200, 93] on input "Number of questions: 95 questions" at bounding box center [206, 93] width 204 height 7
drag, startPoint x: 200, startPoint y: 93, endPoint x: 165, endPoint y: 90, distance: 34.6
type input "60"
click at [165, 90] on input "Number of questions: 65 questions" at bounding box center [206, 93] width 204 height 7
click at [188, 126] on input "Duration: 10 minutes" at bounding box center [206, 126] width 204 height 7
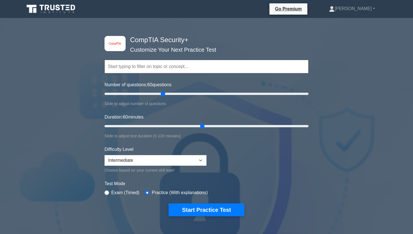
click at [206, 126] on input "Duration: 60 minutes" at bounding box center [206, 126] width 204 height 7
drag, startPoint x: 206, startPoint y: 126, endPoint x: 213, endPoint y: 125, distance: 6.9
type input "65"
click at [212, 125] on input "Duration: 65 minutes" at bounding box center [206, 126] width 204 height 7
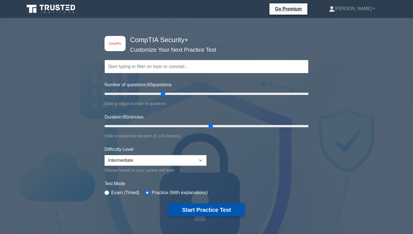
click at [203, 211] on button "Start Practice Test" at bounding box center [206, 209] width 76 height 13
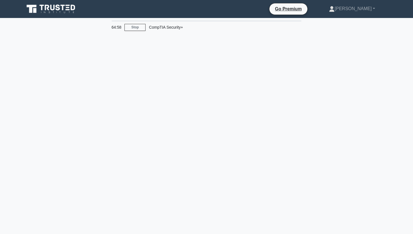
click at [203, 211] on div "64:58 Stop CompTIA Security+" at bounding box center [206, 160] width 370 height 281
click at [293, 8] on link "Go Premium" at bounding box center [287, 8] width 33 height 7
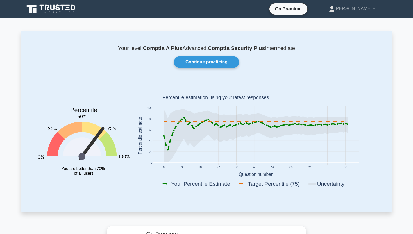
click at [59, 7] on icon at bounding box center [51, 9] width 54 height 11
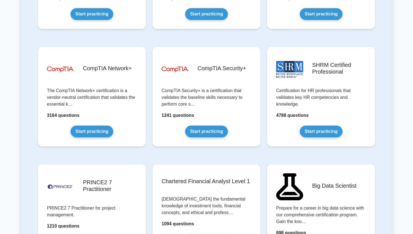
scroll to position [1024, 0]
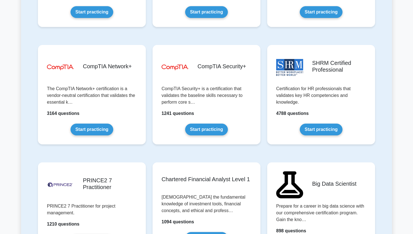
click at [199, 135] on link "Start practicing" at bounding box center [206, 129] width 42 height 12
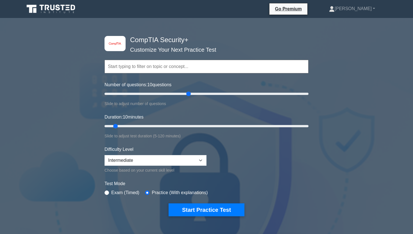
click at [186, 95] on input "Number of questions: 10 questions" at bounding box center [206, 93] width 204 height 7
drag, startPoint x: 177, startPoint y: 92, endPoint x: 164, endPoint y: 92, distance: 12.1
type input "60"
click at [164, 92] on input "Number of questions: 60 questions" at bounding box center [206, 93] width 204 height 7
type input "75"
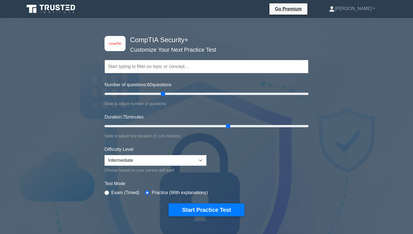
click at [224, 127] on input "Duration: 75 minutes" at bounding box center [206, 126] width 204 height 7
click at [199, 208] on button "Start Practice Test" at bounding box center [206, 209] width 76 height 13
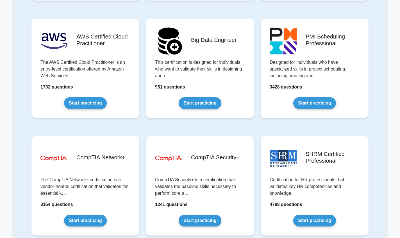
scroll to position [1021, 0]
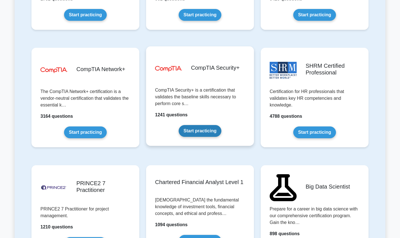
click at [210, 130] on link "Start practicing" at bounding box center [199, 131] width 42 height 12
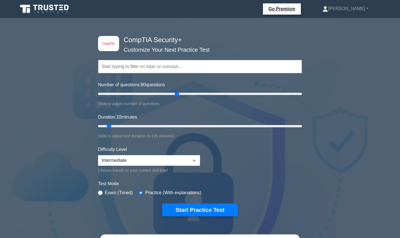
click at [179, 96] on input "Number of questions: 80 questions" at bounding box center [200, 93] width 204 height 7
drag, startPoint x: 179, startPoint y: 96, endPoint x: 158, endPoint y: 95, distance: 20.8
type input "60"
click at [158, 95] on input "Number of questions: 60 questions" at bounding box center [200, 93] width 204 height 7
drag, startPoint x: 219, startPoint y: 125, endPoint x: 283, endPoint y: 125, distance: 64.3
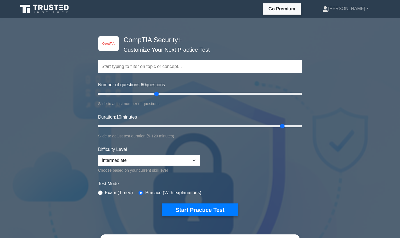
type input "110"
click at [283, 125] on input "Duration: 10 minutes" at bounding box center [200, 126] width 204 height 7
click at [189, 210] on button "Start Practice Test" at bounding box center [200, 209] width 76 height 13
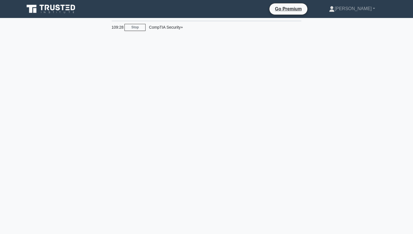
click at [148, 35] on div "109:28 Stop CompTIA Security+" at bounding box center [206, 160] width 370 height 281
click at [144, 116] on div "109:27 Stop CompTIA Security+" at bounding box center [206, 160] width 370 height 281
click at [137, 27] on link "Stop" at bounding box center [134, 27] width 21 height 7
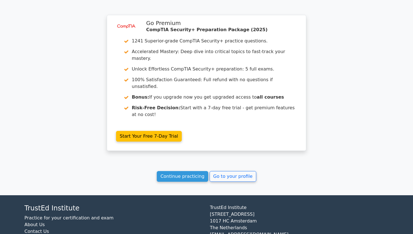
scroll to position [445, 0]
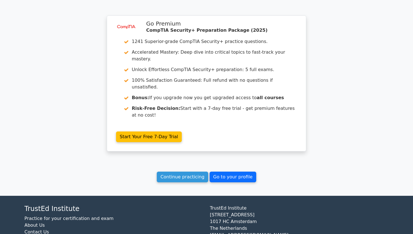
click at [218, 171] on link "Go to your profile" at bounding box center [232, 176] width 47 height 11
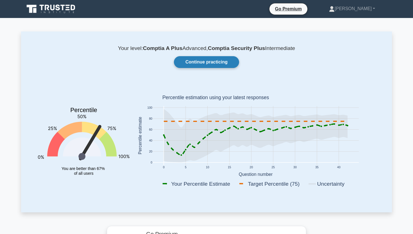
click at [200, 60] on link "Continue practicing" at bounding box center [206, 62] width 65 height 12
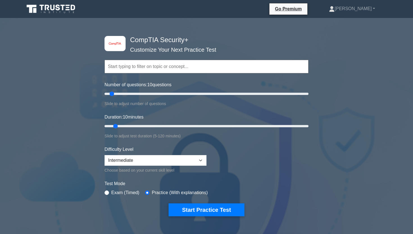
click at [198, 62] on input "text" at bounding box center [206, 66] width 204 height 13
click at [155, 129] on input "Duration: 35 minutes" at bounding box center [206, 126] width 204 height 7
drag, startPoint x: 155, startPoint y: 128, endPoint x: 243, endPoint y: 130, distance: 88.1
type input "85"
click at [243, 130] on div "Duration: 35 minutes Slide to adjust test duration (5-120 minutes)" at bounding box center [206, 127] width 204 height 26
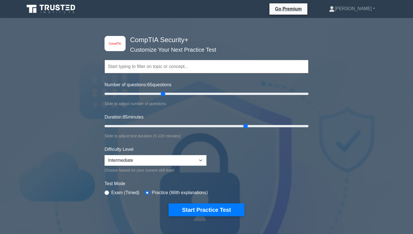
drag, startPoint x: 235, startPoint y: 96, endPoint x: 164, endPoint y: 94, distance: 70.5
type input "60"
click at [164, 94] on input "Number of questions: 65 questions" at bounding box center [206, 93] width 204 height 7
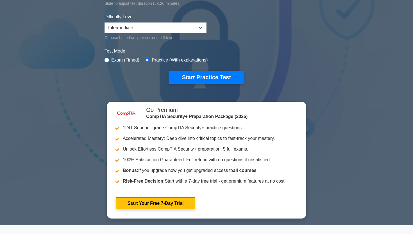
scroll to position [83, 0]
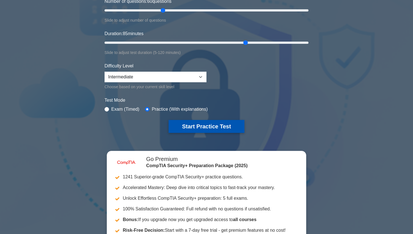
click at [201, 127] on button "Start Practice Test" at bounding box center [206, 126] width 76 height 13
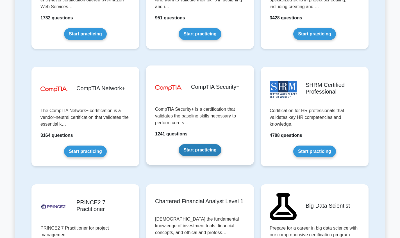
scroll to position [1001, 0]
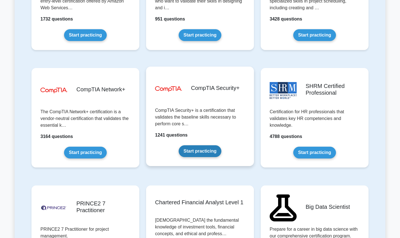
click at [191, 154] on link "Start practicing" at bounding box center [199, 151] width 42 height 12
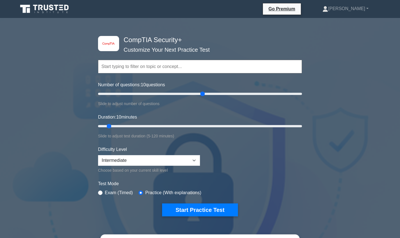
click at [201, 96] on input "Number of questions: 10 questions" at bounding box center [200, 93] width 204 height 7
drag, startPoint x: 187, startPoint y: 91, endPoint x: 157, endPoint y: 92, distance: 29.7
type input "60"
click at [157, 92] on input "Number of questions: 60 questions" at bounding box center [200, 93] width 204 height 7
drag, startPoint x: 189, startPoint y: 126, endPoint x: 349, endPoint y: 129, distance: 159.7
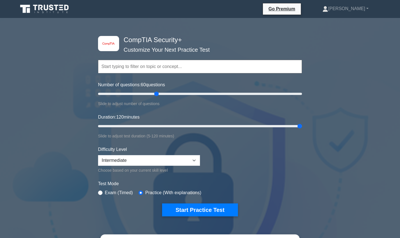
type input "120"
click at [348, 128] on div "image/svg+xml CompTIA Security+ Customize Your Next Practice Test Topics Crypto…" at bounding box center [200, 189] width 400 height 335
click at [200, 207] on button "Start Practice Test" at bounding box center [200, 209] width 76 height 13
